Goal: Task Accomplishment & Management: Manage account settings

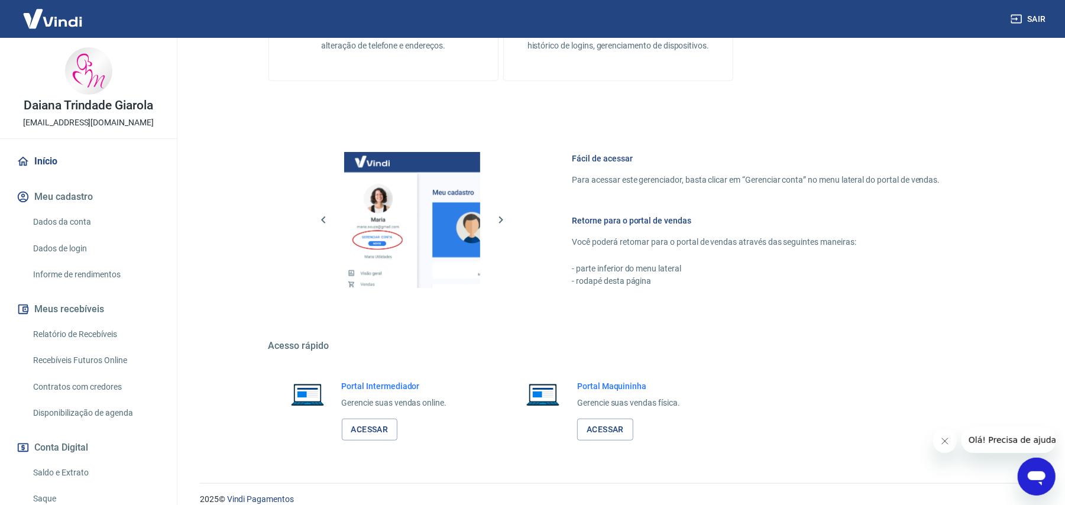
scroll to position [417, 0]
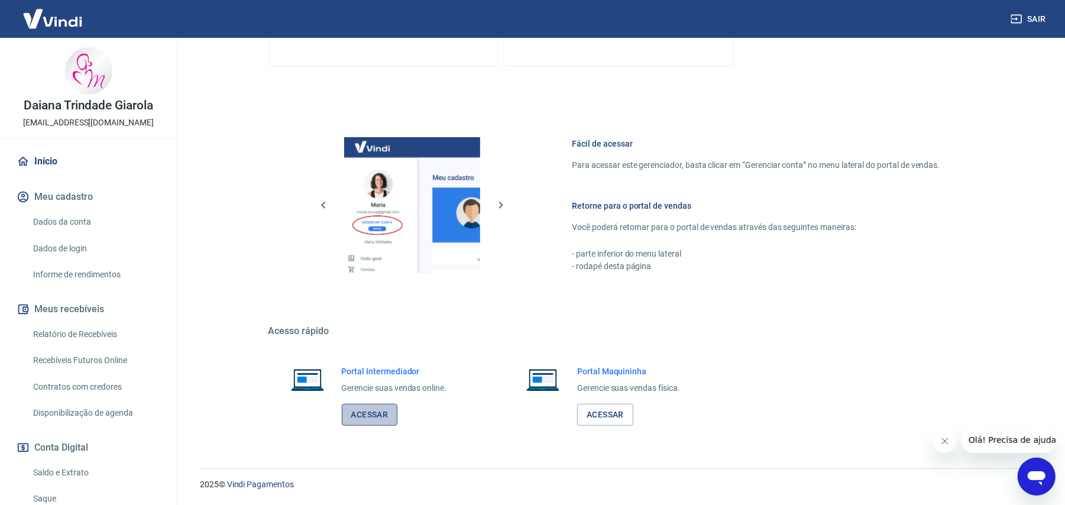
click at [381, 409] on link "Acessar" at bounding box center [370, 415] width 56 height 22
